Goal: Task Accomplishment & Management: Manage account settings

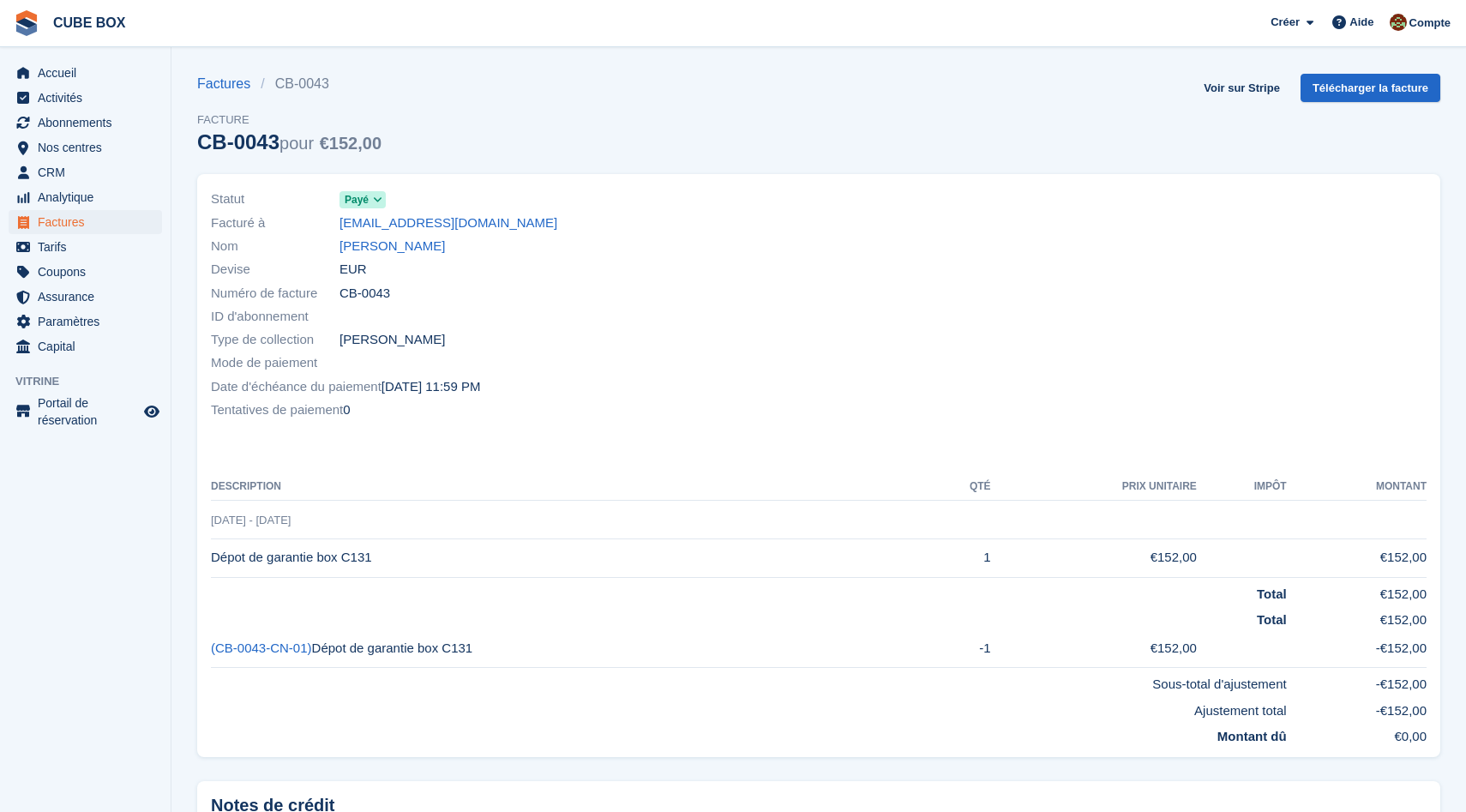
scroll to position [15, 0]
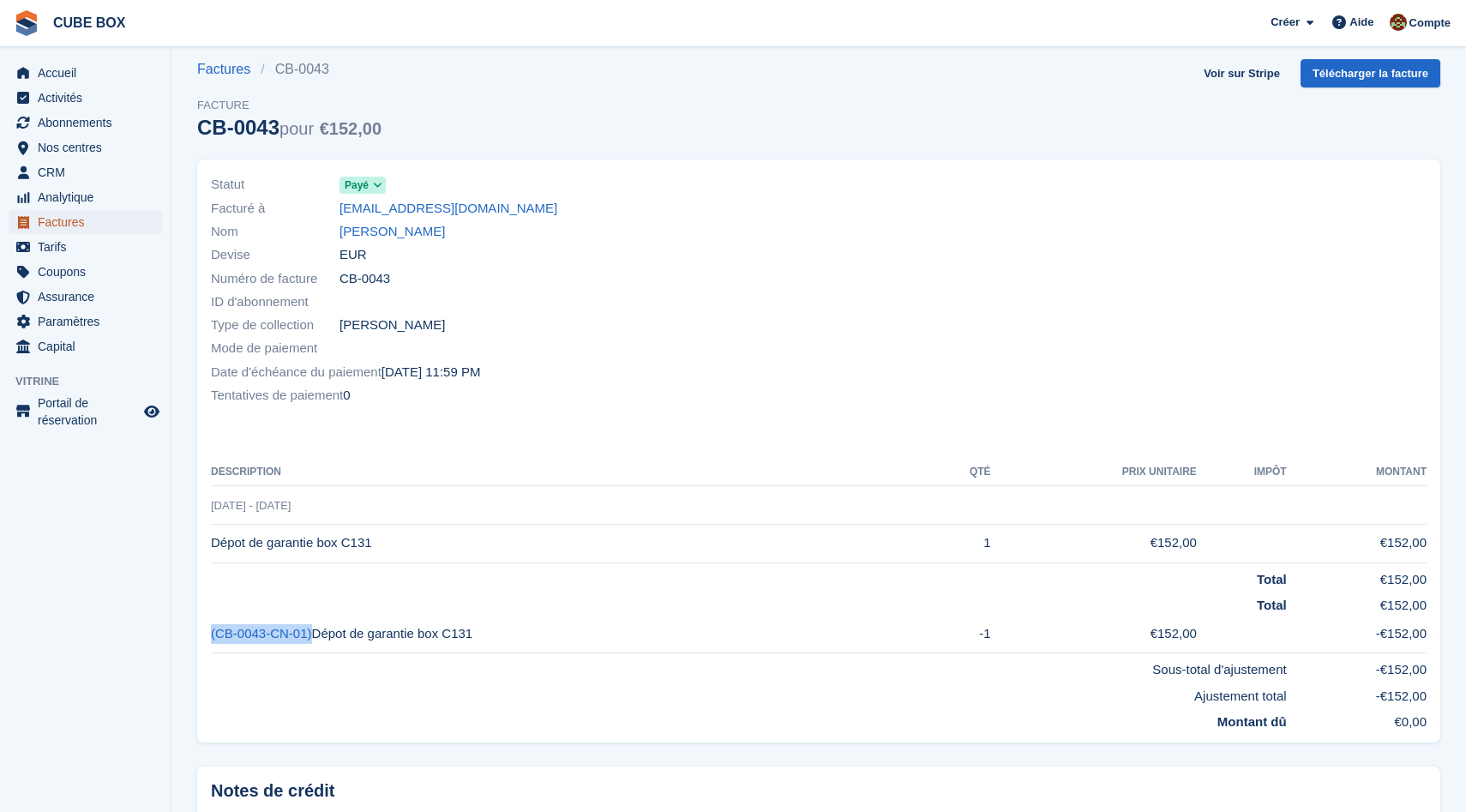
click at [81, 217] on span "Factures" at bounding box center [89, 221] width 103 height 24
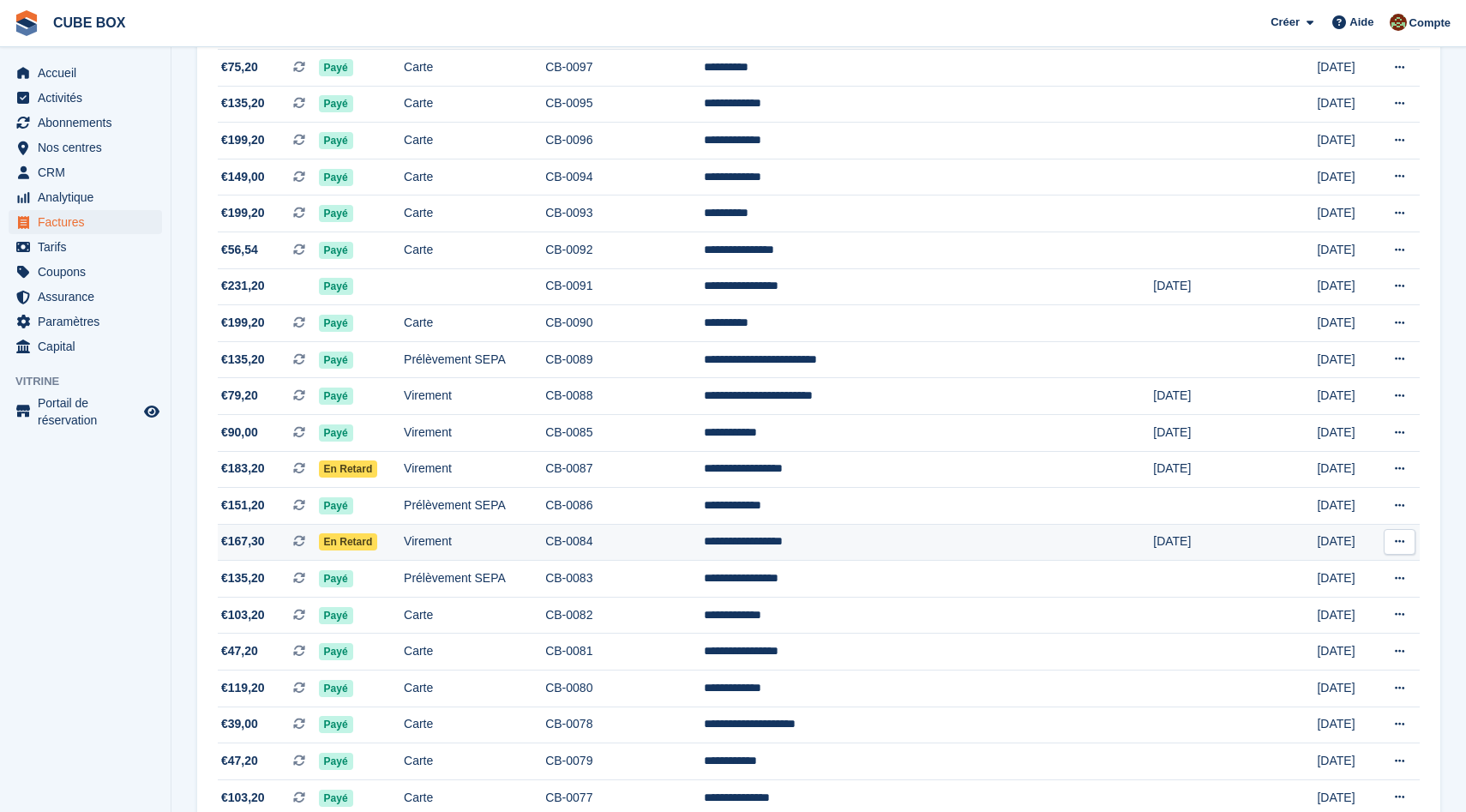
scroll to position [1386, 0]
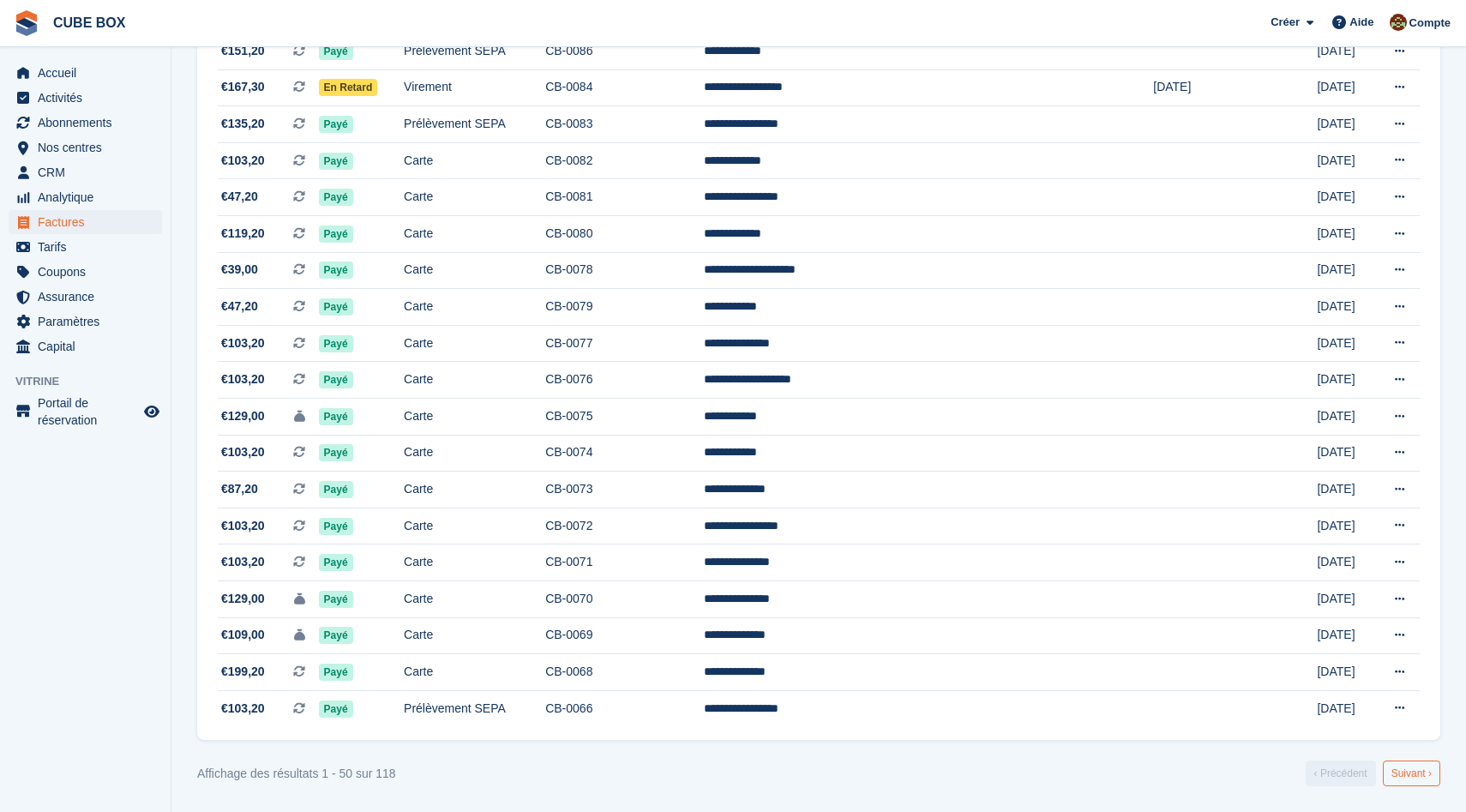
click at [1399, 777] on link "Suivant ›" at bounding box center [1411, 773] width 57 height 26
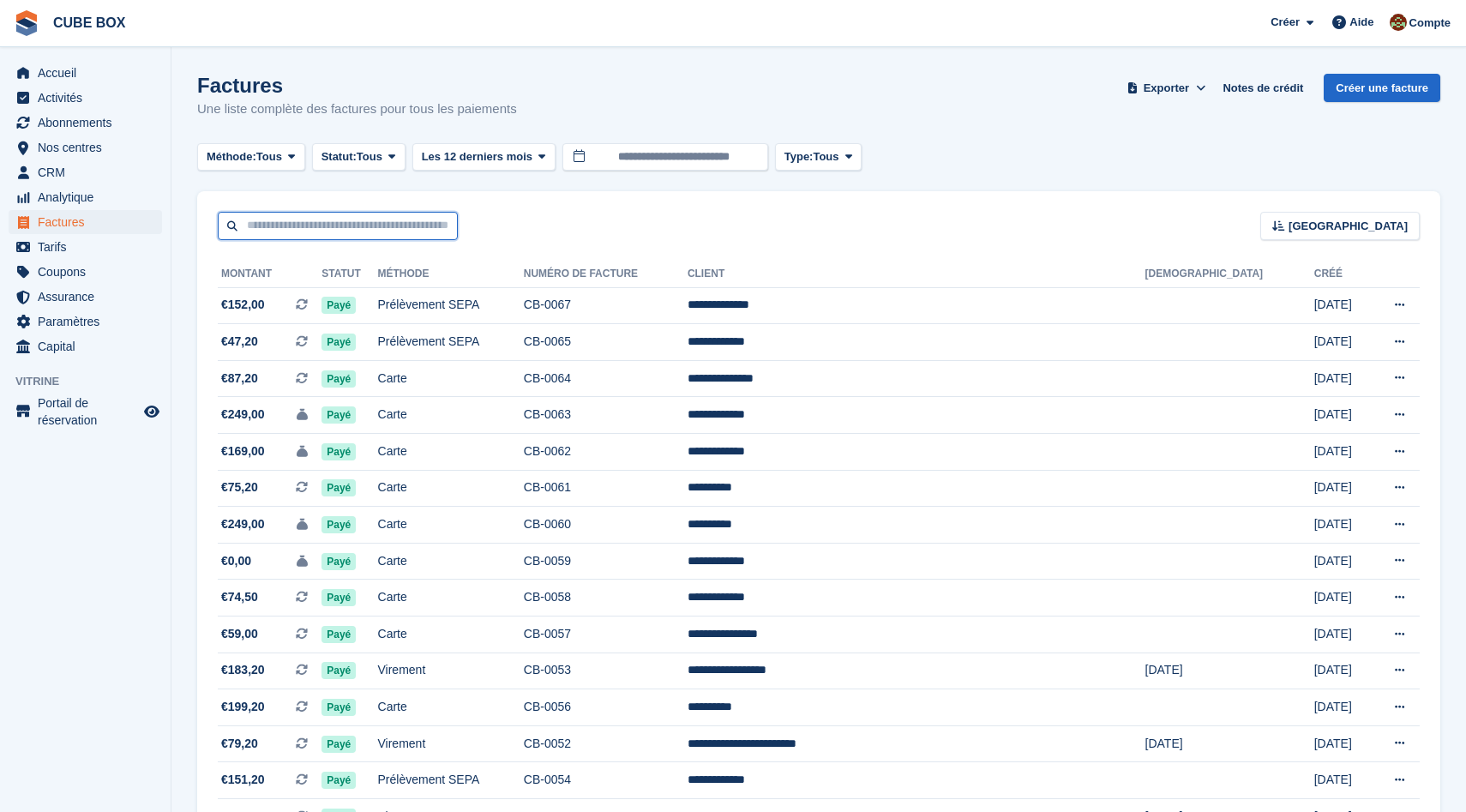
click at [265, 224] on input "text" at bounding box center [337, 225] width 240 height 28
paste input "**********"
type input "**********"
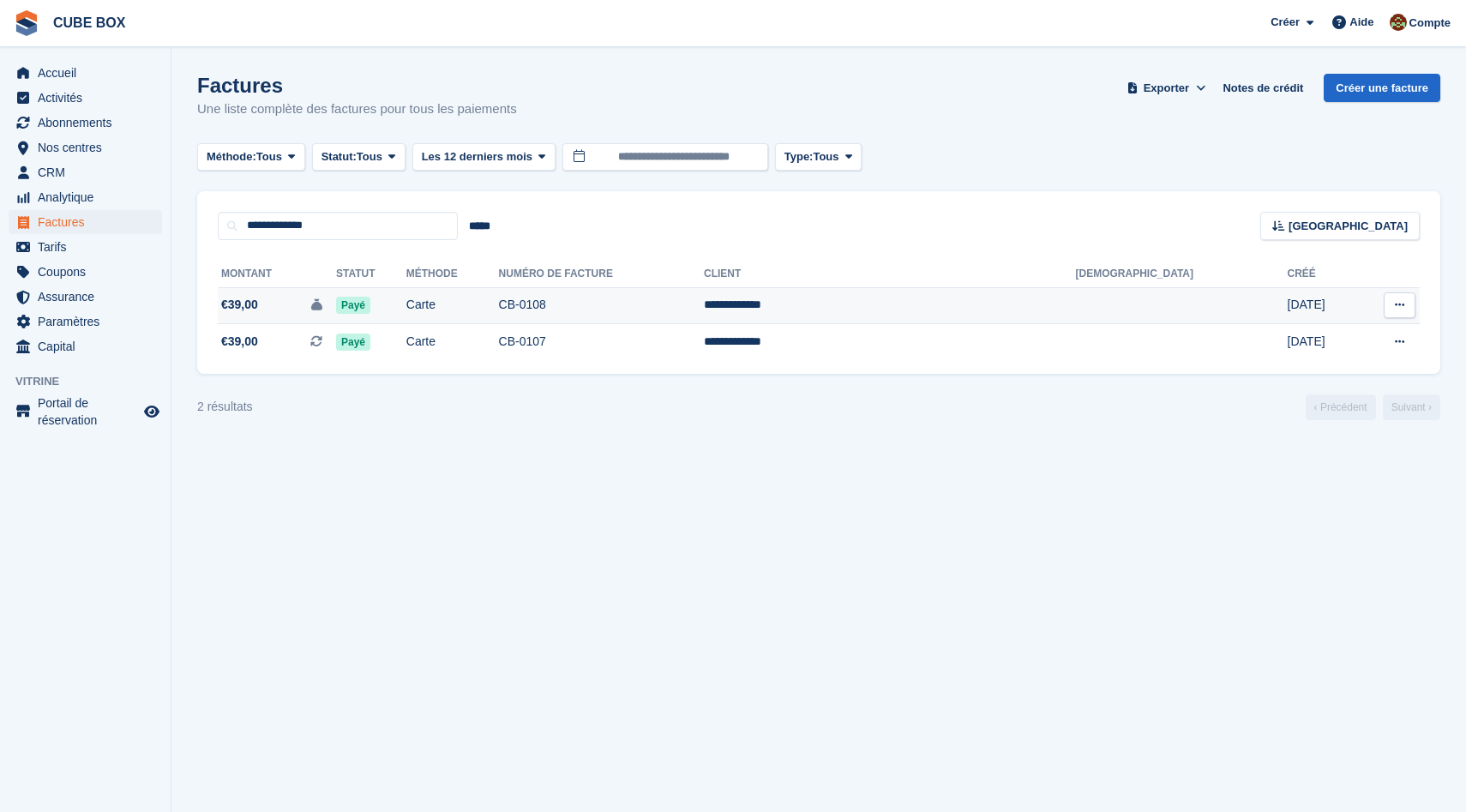
click at [313, 312] on span "€39,00 Il s'agit d'une facture de dépôt de garantie." at bounding box center [277, 305] width 118 height 18
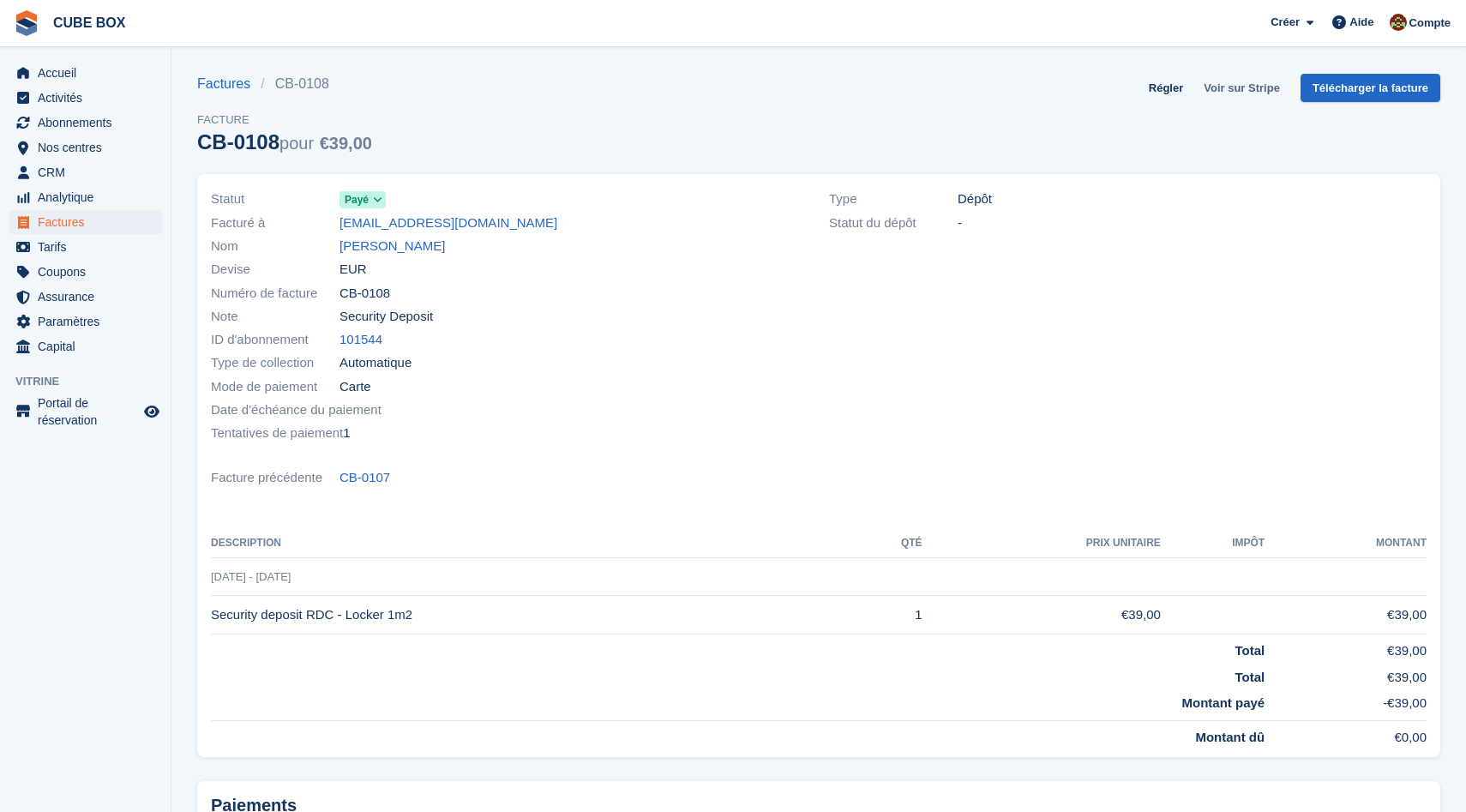
click at [1234, 91] on link "Voir sur Stripe" at bounding box center [1241, 87] width 90 height 28
click at [399, 226] on link "[EMAIL_ADDRESS][DOMAIN_NAME]" at bounding box center [448, 223] width 217 height 19
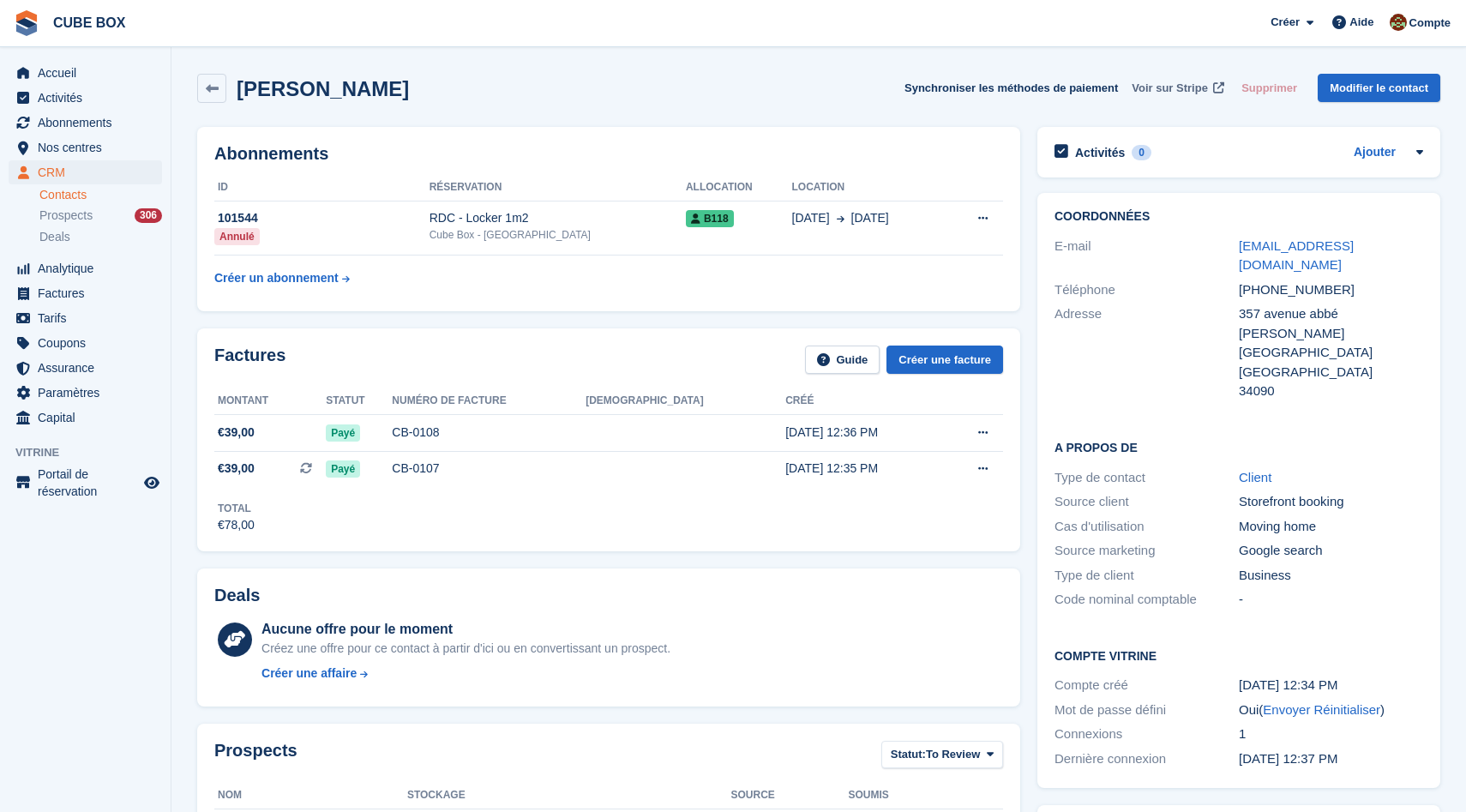
click at [1192, 92] on span "Voir sur Stripe" at bounding box center [1169, 88] width 77 height 17
click at [465, 432] on div "CB-0108" at bounding box center [489, 432] width 194 height 18
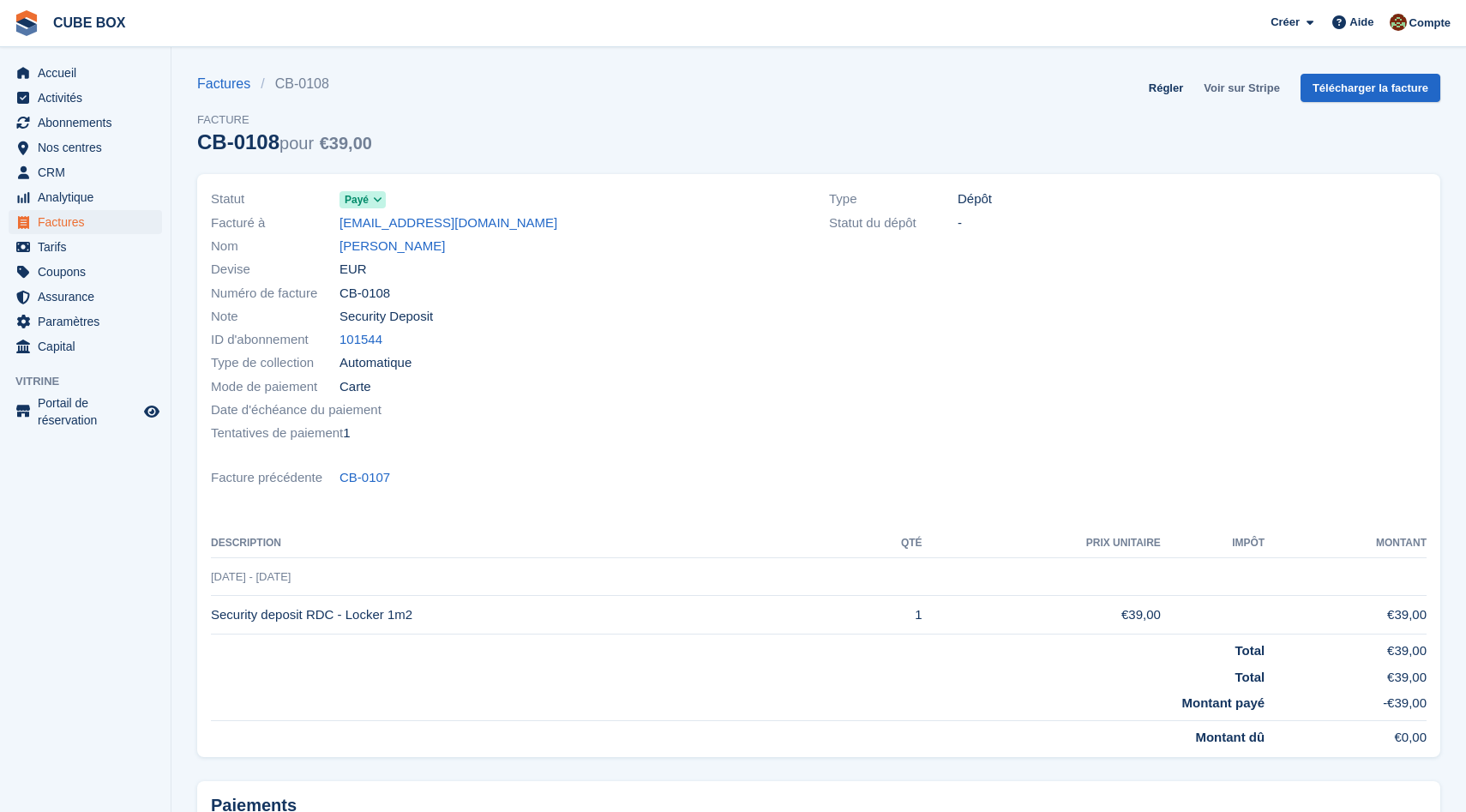
click at [1222, 94] on link "Voir sur Stripe" at bounding box center [1241, 87] width 90 height 28
